Goal: Task Accomplishment & Management: Manage account settings

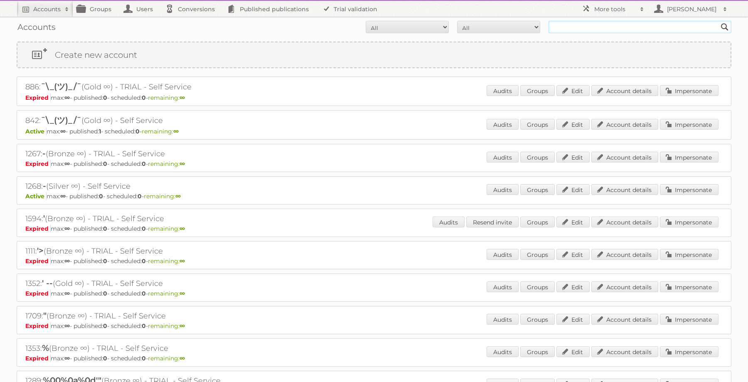
click at [613, 22] on input "text" at bounding box center [639, 27] width 183 height 12
type input "mamba dev"
click at [718, 21] on input "Search" at bounding box center [724, 27] width 12 height 12
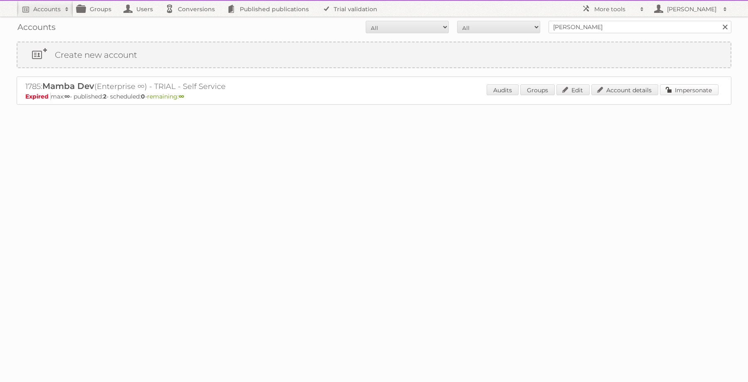
click at [693, 85] on link "Impersonate" at bounding box center [688, 89] width 59 height 11
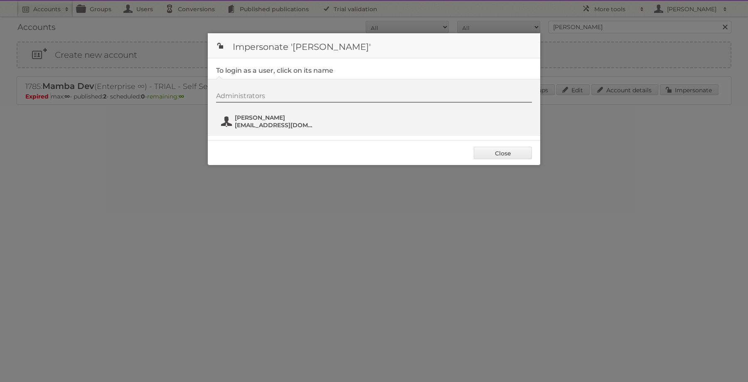
click at [253, 123] on span "leandro+1@publitas.com" at bounding box center [275, 124] width 81 height 7
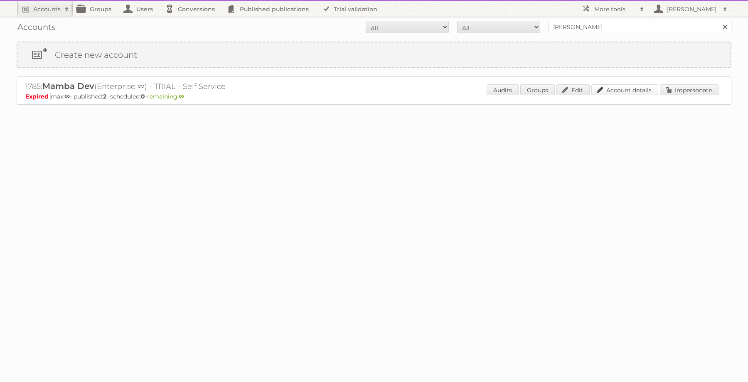
click at [639, 92] on link "Account details" at bounding box center [624, 89] width 67 height 11
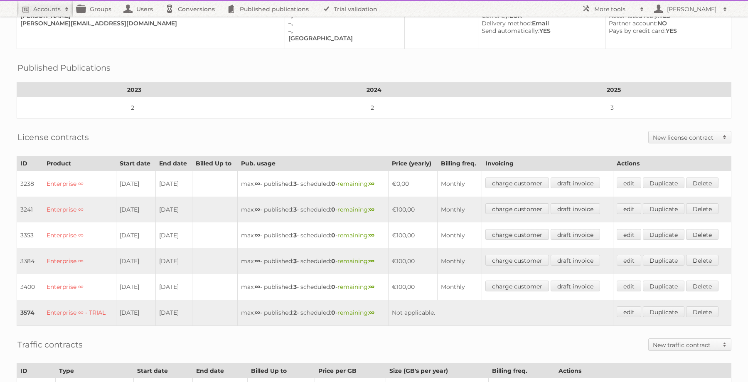
scroll to position [77, 0]
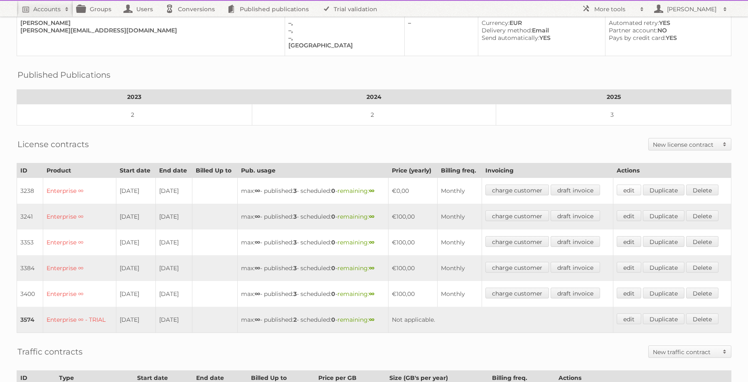
click at [623, 184] on link "edit" at bounding box center [628, 189] width 25 height 11
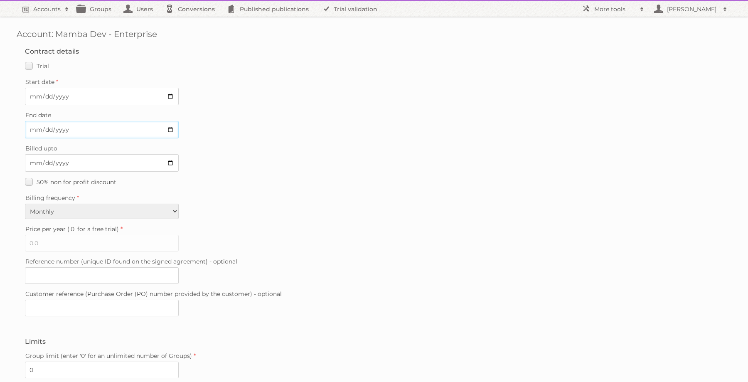
click at [163, 129] on input "[DATE]" at bounding box center [102, 129] width 154 height 17
click at [63, 128] on input "[DATE]" at bounding box center [102, 129] width 154 height 17
type input "2030-03-20"
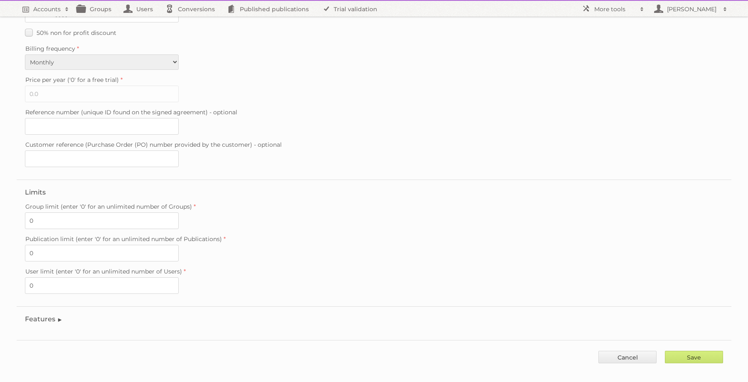
click at [51, 315] on legend "Features" at bounding box center [44, 319] width 38 height 8
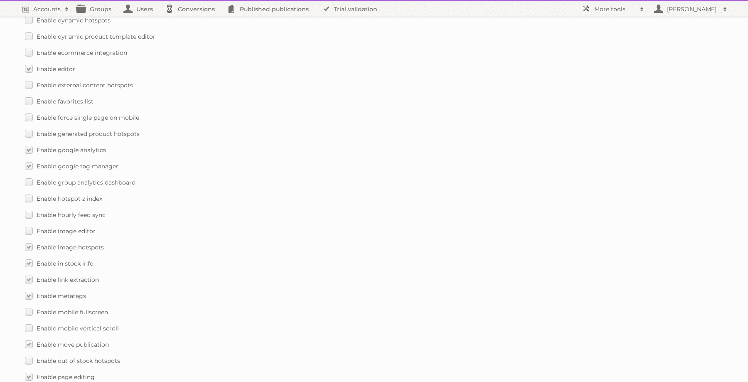
scroll to position [365, 0]
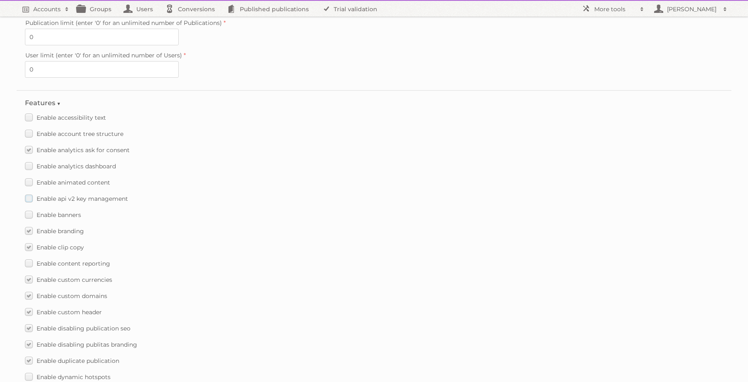
click at [28, 193] on label "Enable api v2 key management" at bounding box center [76, 198] width 103 height 12
click at [0, 0] on input "Enable api v2 key management" at bounding box center [0, 0] width 0 height 0
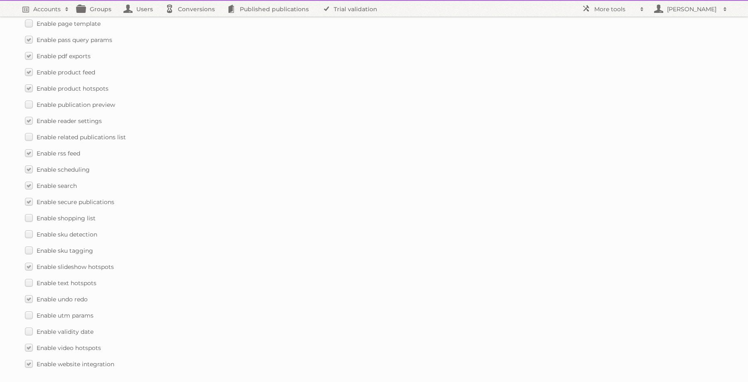
scroll to position [1137, 0]
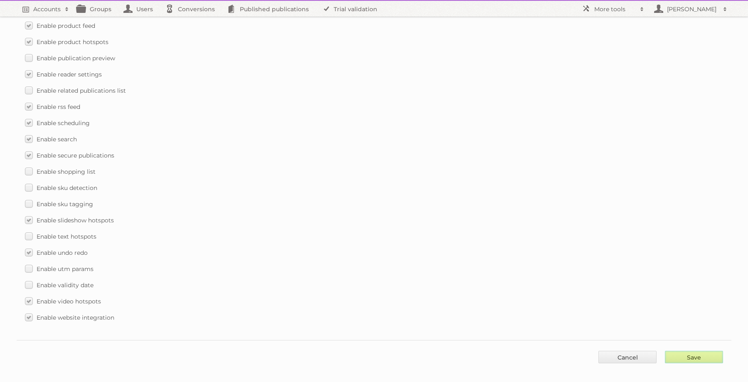
click at [702, 351] on input "Save" at bounding box center [693, 357] width 58 height 12
type input "..."
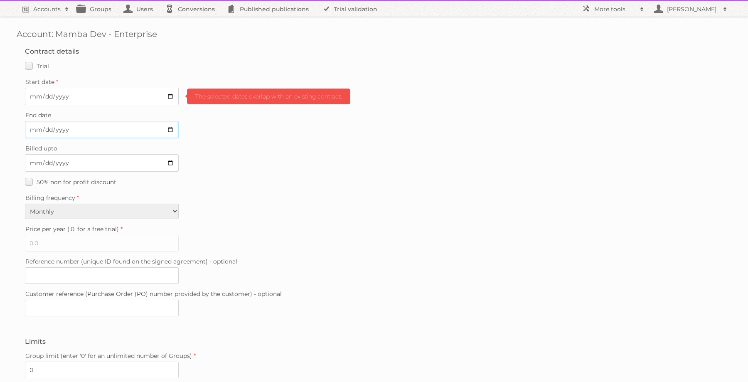
click at [142, 131] on input "2030-03-20" at bounding box center [102, 129] width 154 height 17
click at [58, 129] on input "2030-03-20" at bounding box center [102, 129] width 154 height 17
click at [66, 129] on input "2030-03-20" at bounding box center [102, 129] width 154 height 17
click at [72, 129] on input "2030-03-20" at bounding box center [102, 129] width 154 height 17
type input "[DATE]"
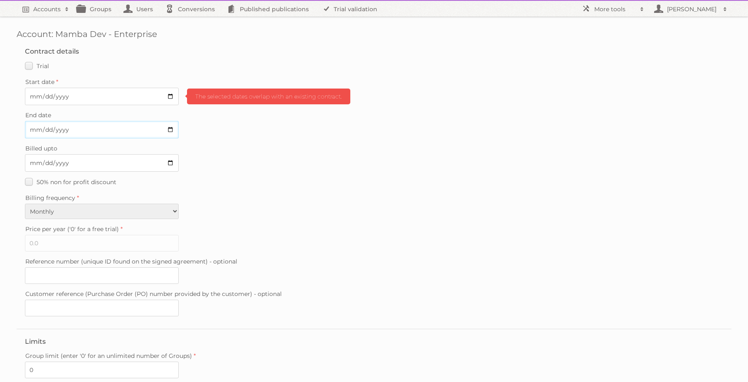
click at [72, 129] on input "[DATE]" at bounding box center [102, 129] width 154 height 17
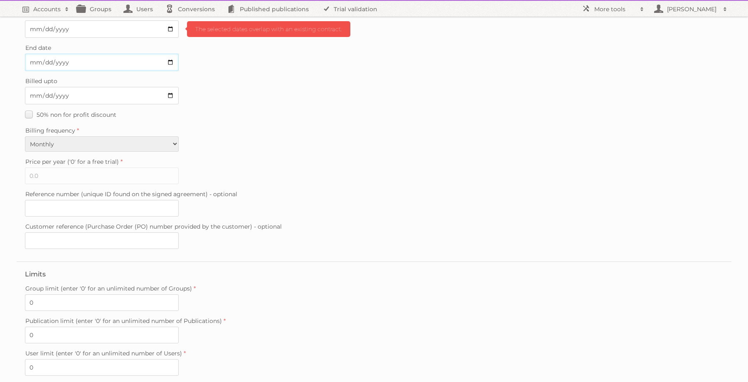
scroll to position [149, 0]
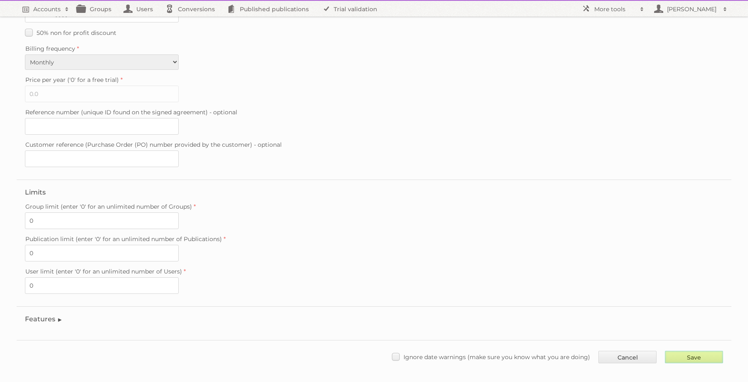
click at [689, 351] on input "Save" at bounding box center [693, 357] width 58 height 12
type input "..."
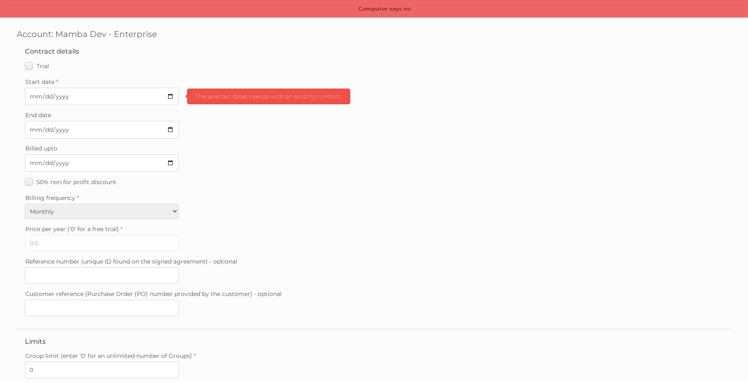
scroll to position [149, 0]
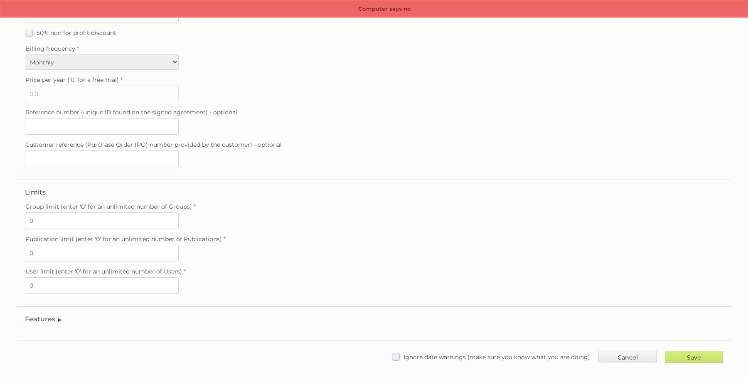
click at [427, 353] on label "Ignore date warnings (make sure you know what you are doing)" at bounding box center [491, 357] width 198 height 12
click at [0, 0] on input "Ignore date warnings (make sure you know what you are doing)" at bounding box center [0, 0] width 0 height 0
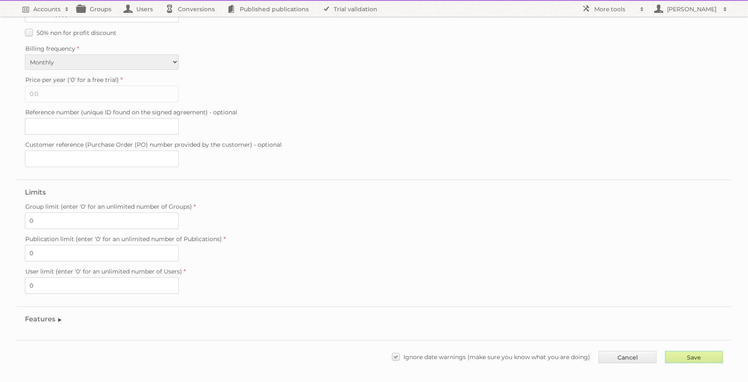
click at [694, 351] on input "Save" at bounding box center [693, 357] width 58 height 12
type input "..."
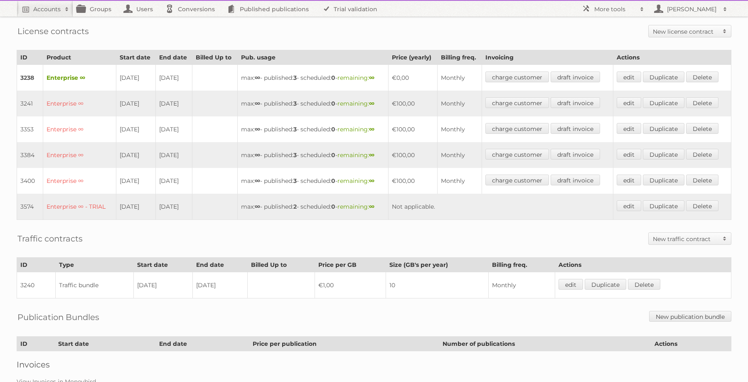
scroll to position [186, 0]
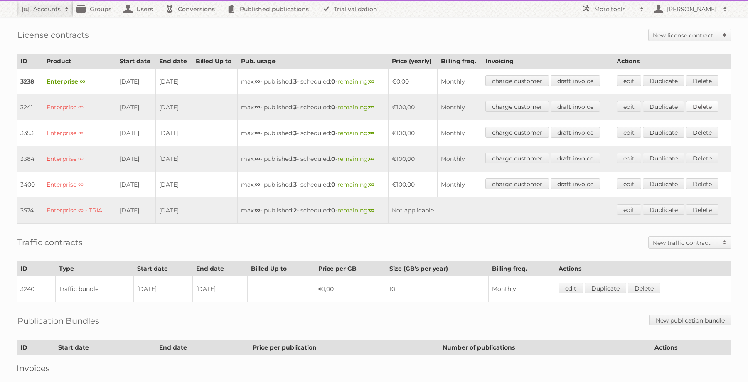
click at [708, 104] on link "Delete" at bounding box center [702, 106] width 32 height 11
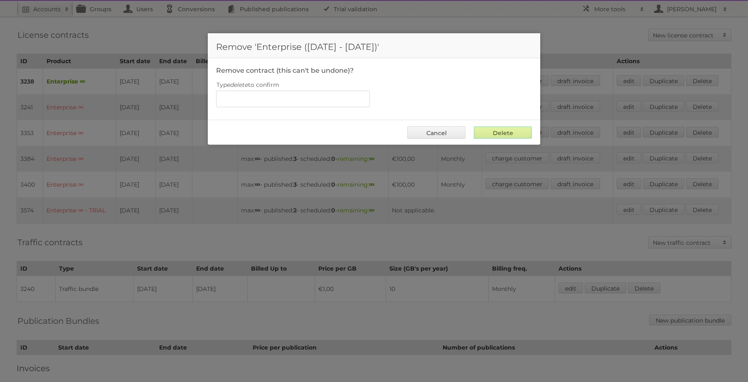
click at [502, 131] on input "Delete" at bounding box center [502, 132] width 58 height 12
type input "..."
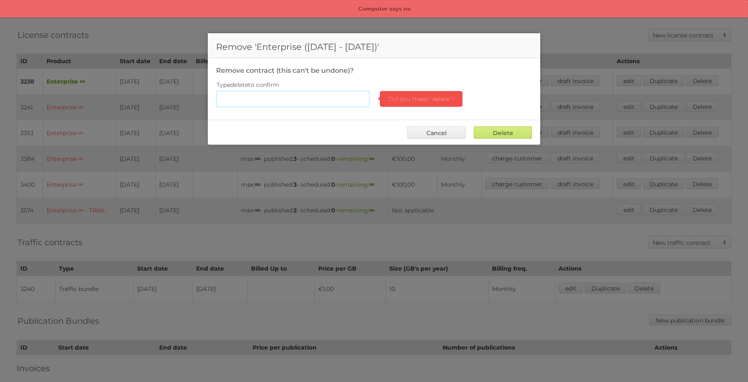
click at [302, 98] on input "Type delete to confirm" at bounding box center [293, 99] width 154 height 17
type input "delete"
click at [510, 134] on input "Delete" at bounding box center [502, 132] width 58 height 12
type input "Delete"
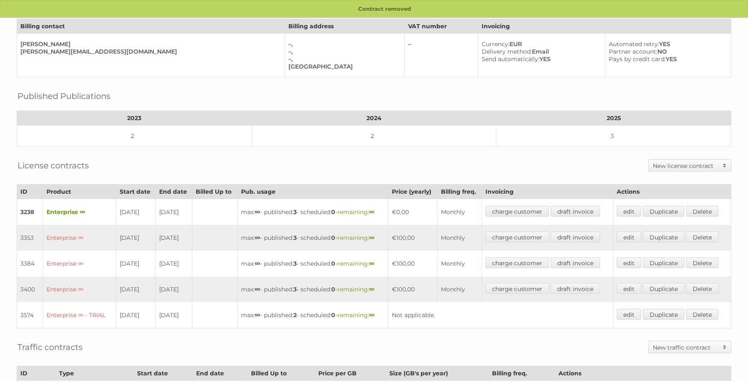
scroll to position [62, 0]
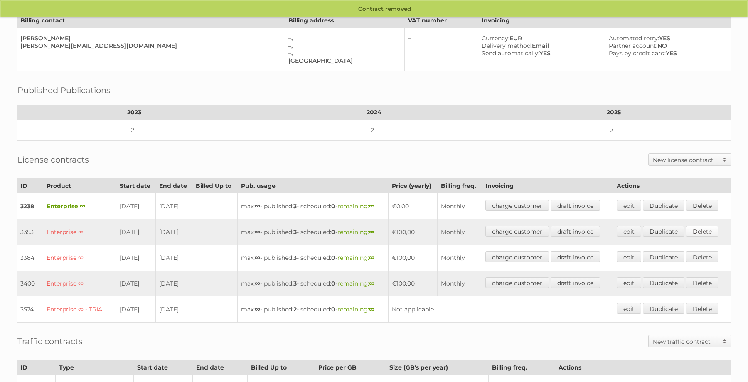
click at [709, 229] on link "Delete" at bounding box center [702, 230] width 32 height 11
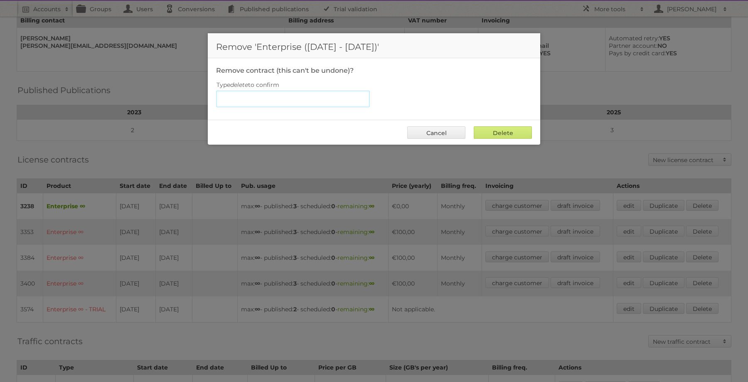
click at [265, 96] on input "Type delete to confirm" at bounding box center [293, 99] width 154 height 17
type input "delete"
click at [494, 134] on input "Delete" at bounding box center [502, 132] width 58 height 12
type input "Delete"
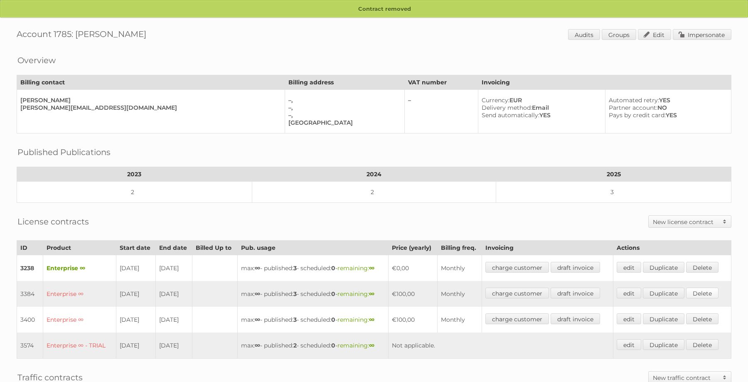
click at [713, 290] on link "Delete" at bounding box center [702, 292] width 32 height 11
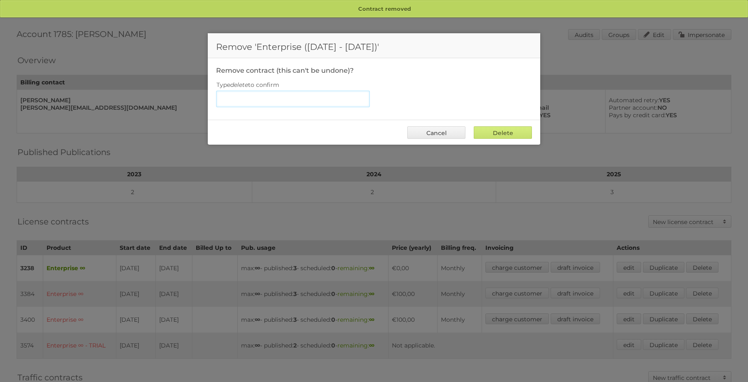
click at [277, 94] on input "Type delete to confirm" at bounding box center [293, 99] width 154 height 17
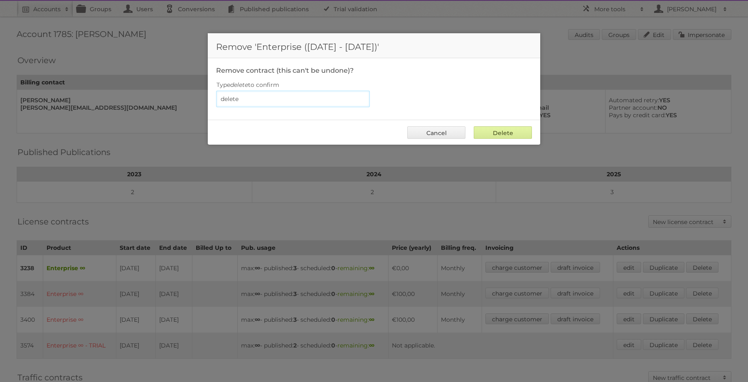
type input "delete"
click at [491, 127] on input "Delete" at bounding box center [502, 132] width 58 height 12
type input "Delete"
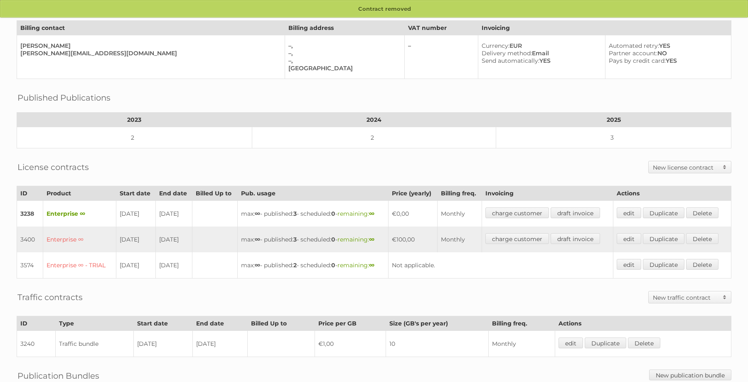
scroll to position [56, 0]
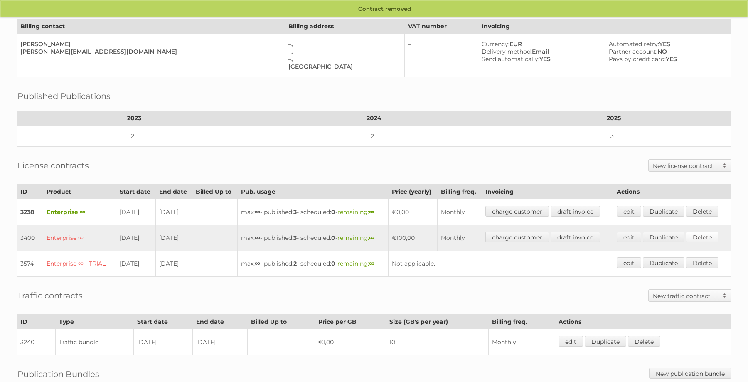
click at [716, 235] on link "Delete" at bounding box center [702, 236] width 32 height 11
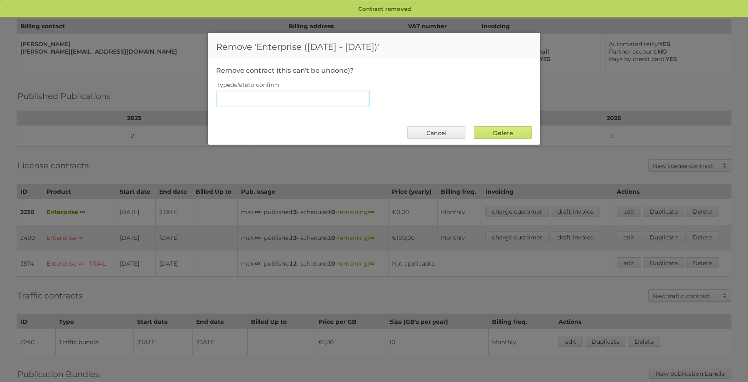
click at [288, 101] on input "Type delete to confirm" at bounding box center [293, 99] width 154 height 17
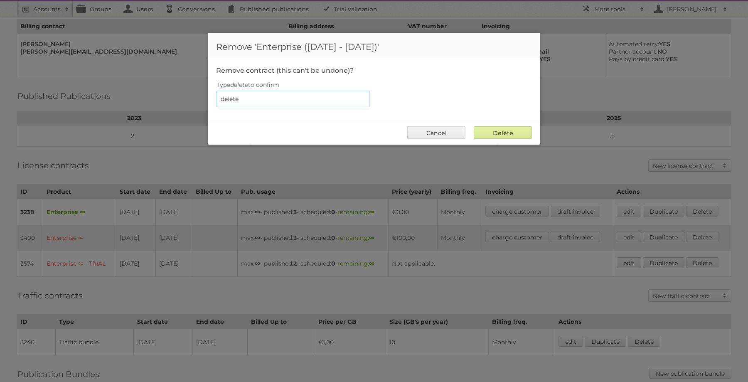
type input "delete"
click at [500, 135] on input "Delete" at bounding box center [502, 132] width 58 height 12
type input "Delete"
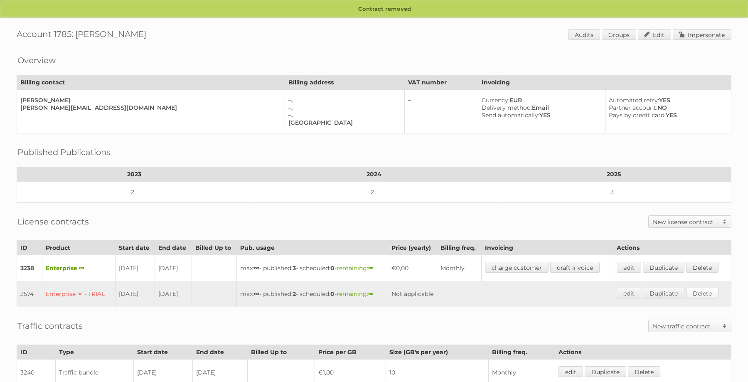
click at [707, 288] on link "Delete" at bounding box center [702, 292] width 32 height 11
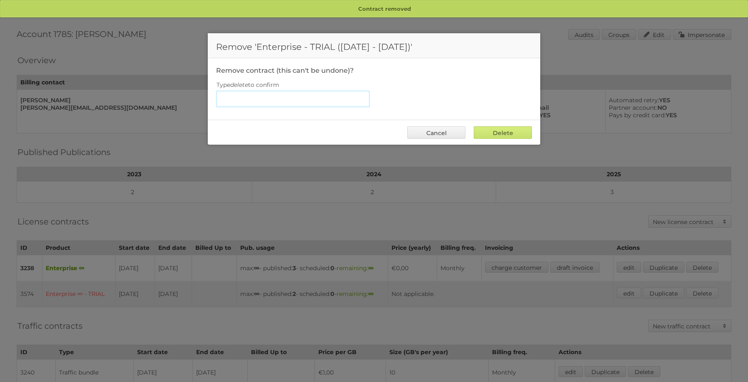
click at [349, 100] on input "Type delete to confirm" at bounding box center [293, 99] width 154 height 17
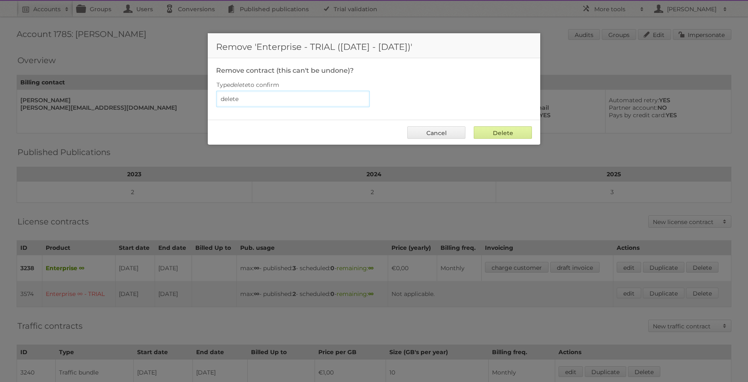
type input "delete"
click at [501, 135] on input "Delete" at bounding box center [502, 132] width 58 height 12
type input "Delete"
